Goal: Task Accomplishment & Management: Complete application form

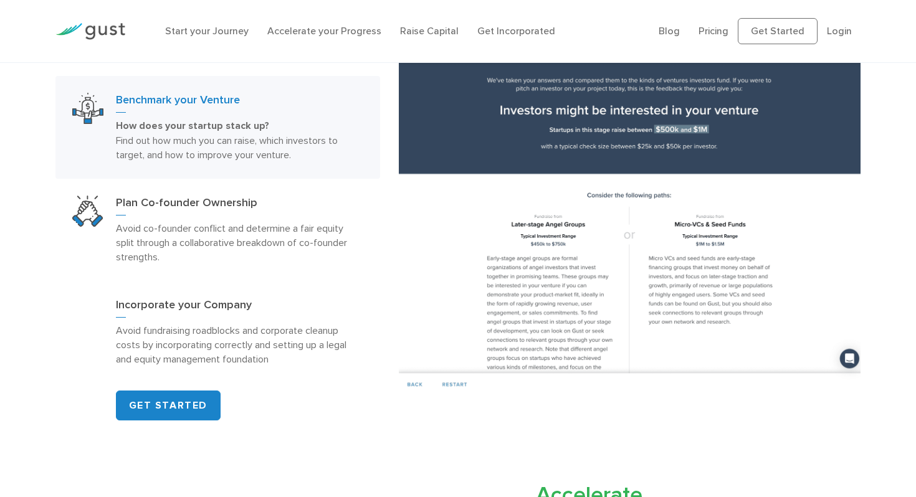
scroll to position [681, 0]
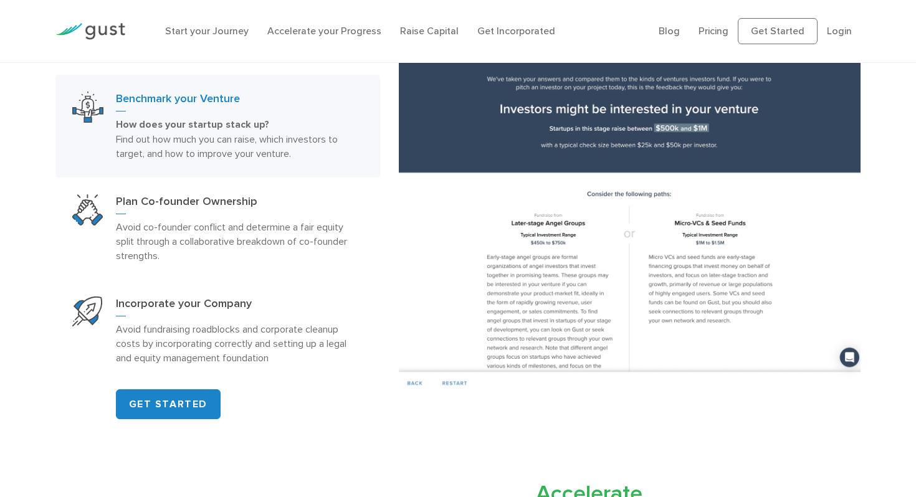
click at [341, 22] on div "Start your Journey Accelerate your Progress Raise Capital Get Incorporated" at bounding box center [403, 31] width 494 height 40
click at [413, 27] on link "Raise Capital" at bounding box center [429, 31] width 59 height 12
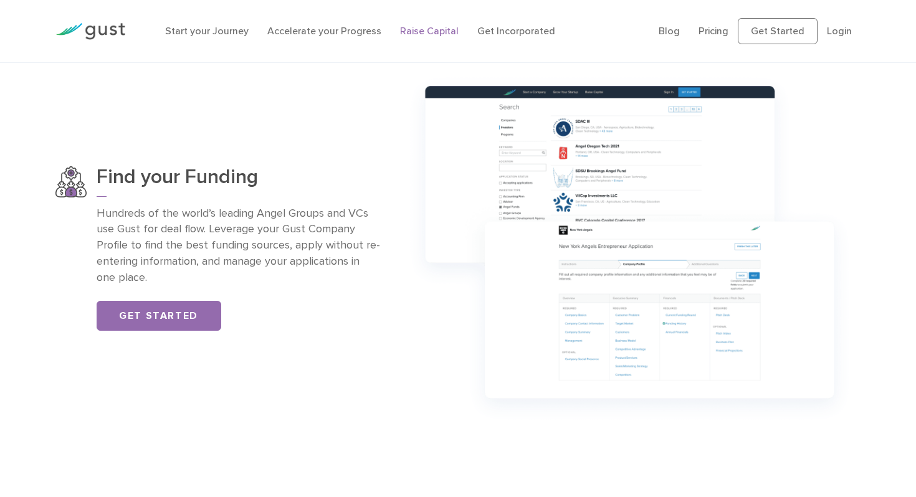
scroll to position [869, 0]
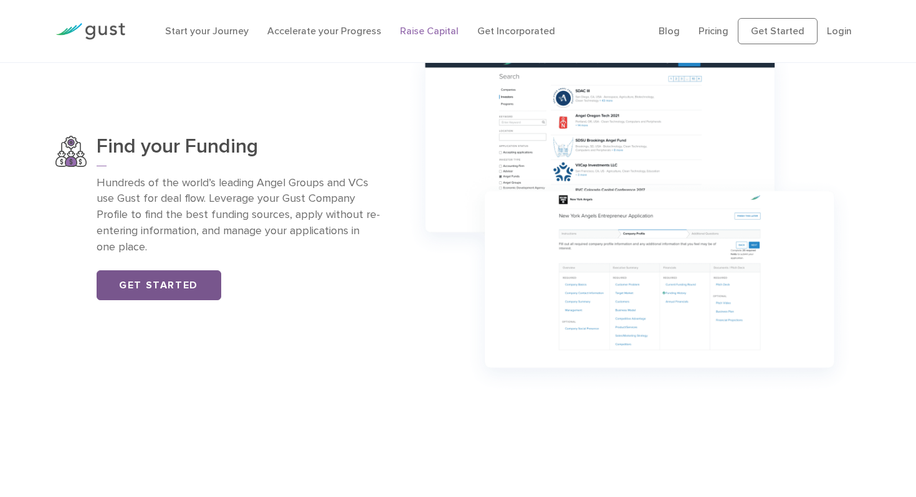
click at [156, 287] on link "Get Started" at bounding box center [159, 285] width 125 height 30
